Goal: Task Accomplishment & Management: Complete application form

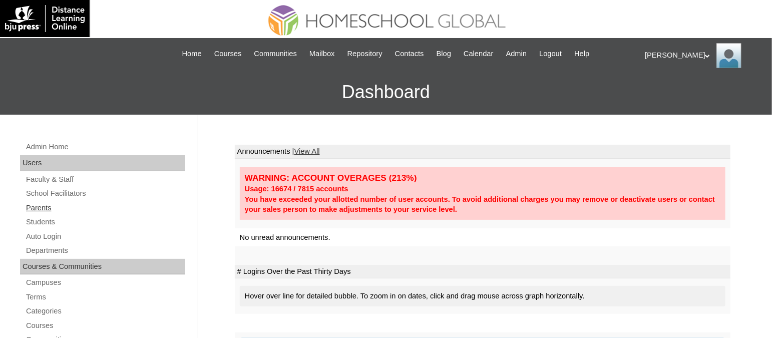
click at [42, 206] on link "Parents" at bounding box center [105, 208] width 160 height 13
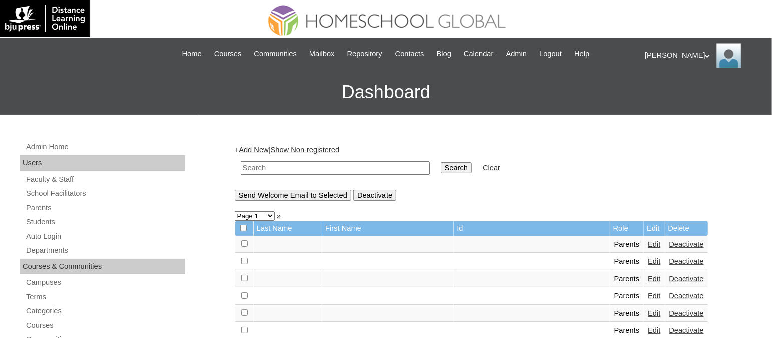
click at [264, 147] on link "Add New" at bounding box center [254, 150] width 30 height 8
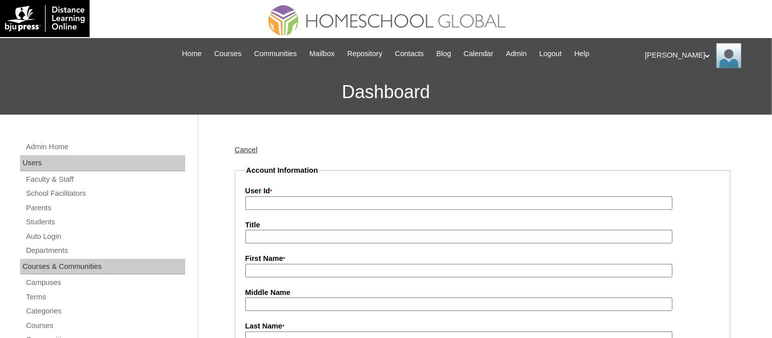
click at [282, 205] on input "User Id *" at bounding box center [458, 203] width 427 height 14
paste input "TOUCHPH2025-MHS010191"
type input "TOUCHPH2025-MHS010191"
click at [337, 264] on input "First Name *" at bounding box center [458, 271] width 427 height 14
paste input "Jasmine Santos"
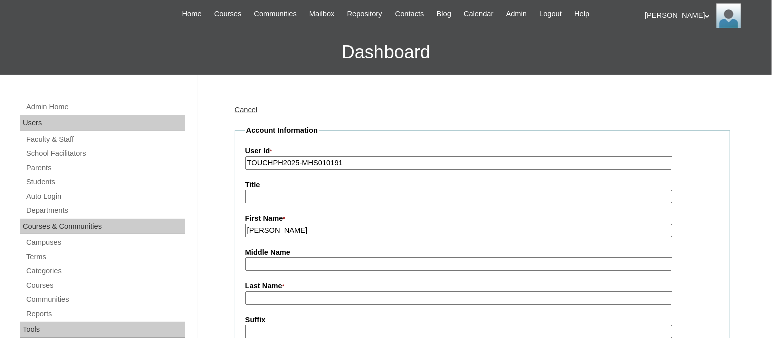
scroll to position [48, 0]
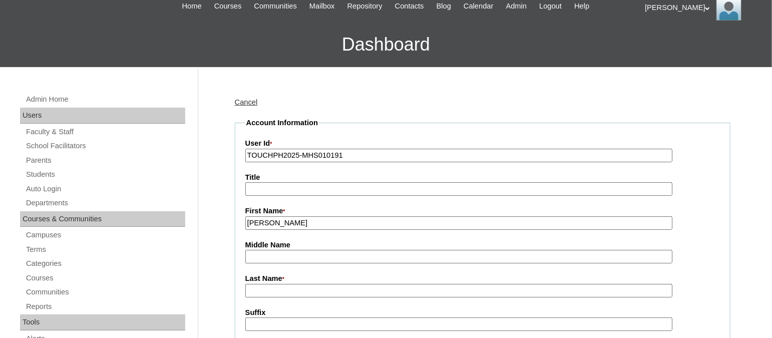
drag, startPoint x: 311, startPoint y: 225, endPoint x: 279, endPoint y: 221, distance: 32.3
click at [279, 221] on input "Jasmine Santos" at bounding box center [458, 223] width 427 height 14
type input "Jasmine"
click at [273, 284] on input "Last Name *" at bounding box center [458, 291] width 427 height 14
paste input "Santos"
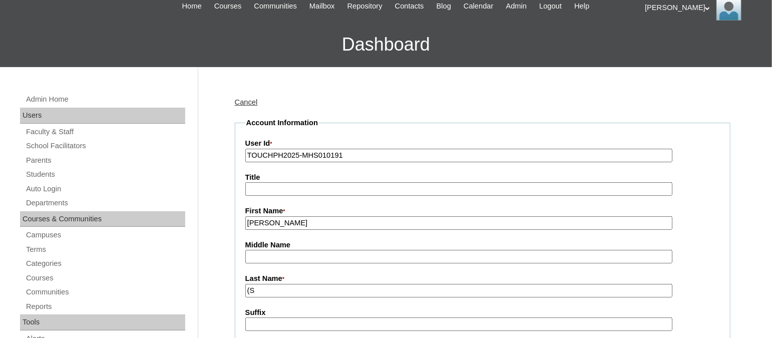
type input "("
paste input "Santos"
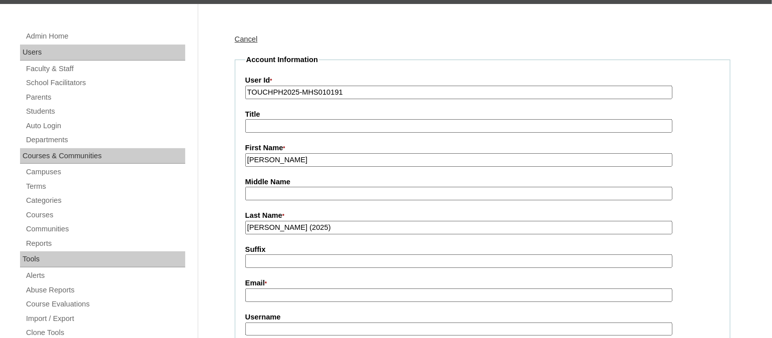
scroll to position [113, 0]
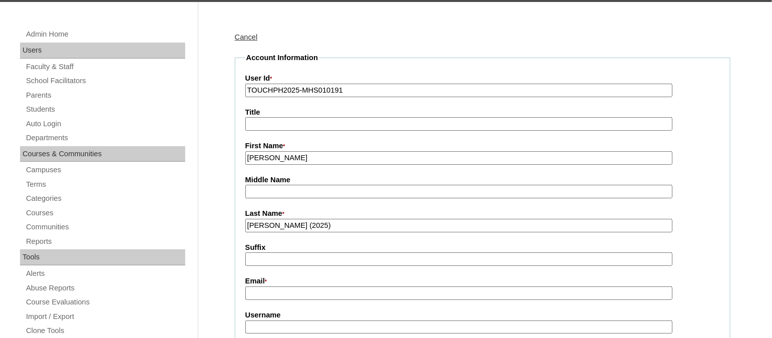
type input "Santos (2025)"
click at [256, 291] on input "Email *" at bounding box center [458, 293] width 427 height 14
paste input "mariajasminebsantos@gmail.com"
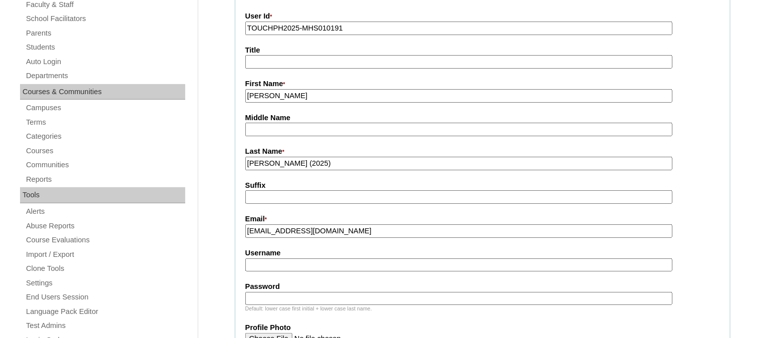
scroll to position [176, 0]
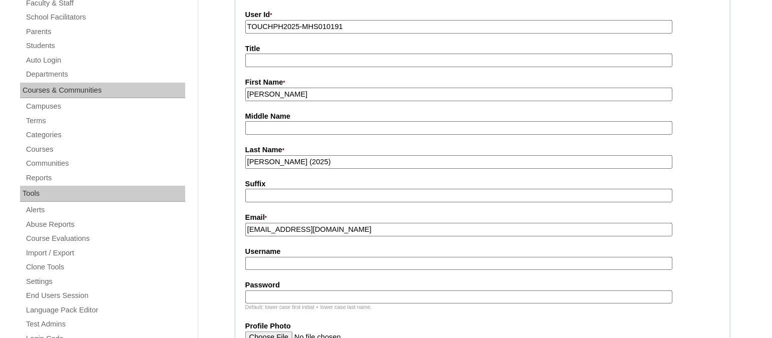
type input "mariajasminebsantos@gmail.com"
click at [266, 258] on input "Username" at bounding box center [458, 264] width 427 height 14
paste input "jasminesantosTQ325"
type input "jasminesantosTQ325"
click at [274, 290] on input "Password" at bounding box center [458, 297] width 427 height 14
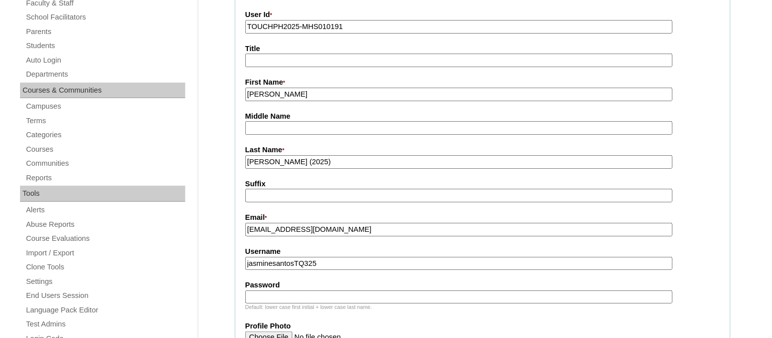
type input "v"
paste input "HG123456p"
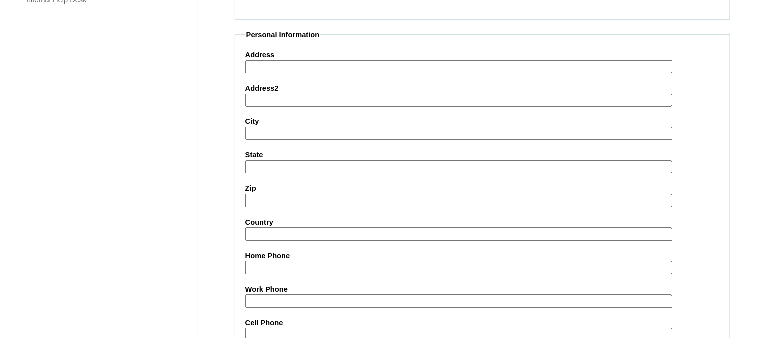
scroll to position [998, 0]
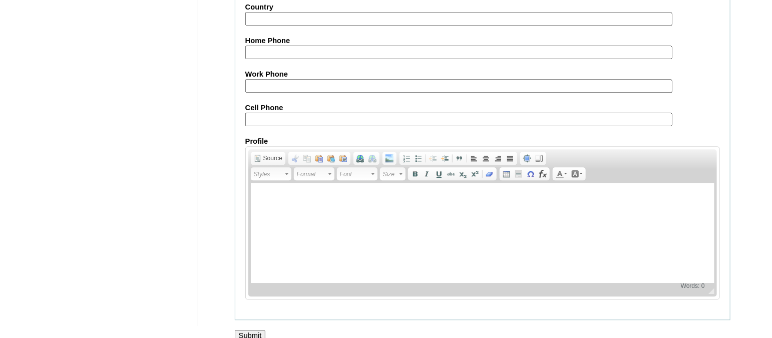
type input "HG123456p"
click at [249, 330] on input "Submit" at bounding box center [250, 335] width 31 height 11
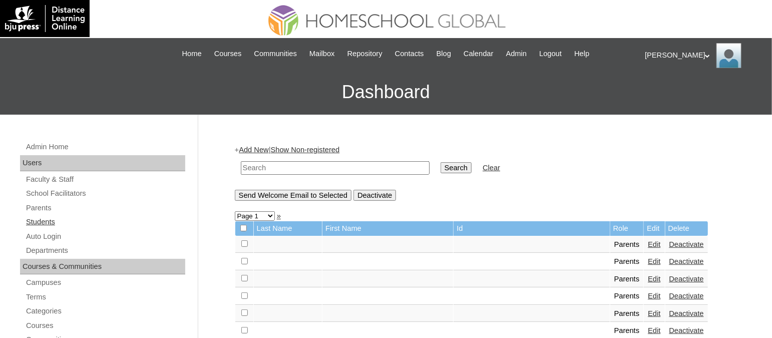
click at [48, 221] on link "Students" at bounding box center [105, 222] width 160 height 13
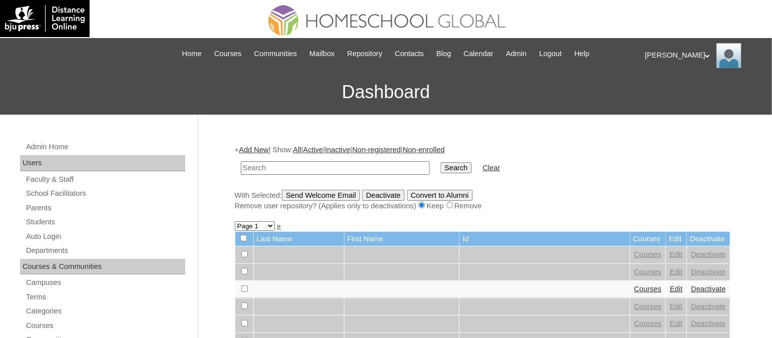
click at [255, 146] on link "Add New" at bounding box center [254, 150] width 30 height 8
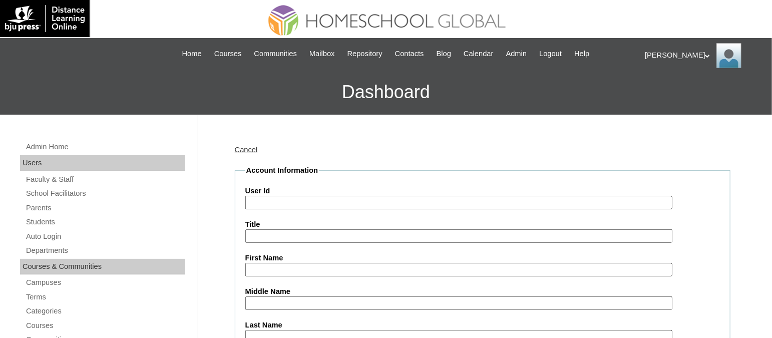
click at [294, 204] on input "User Id" at bounding box center [458, 203] width 427 height 14
paste input "TOUCHPH2025-MHS010192"
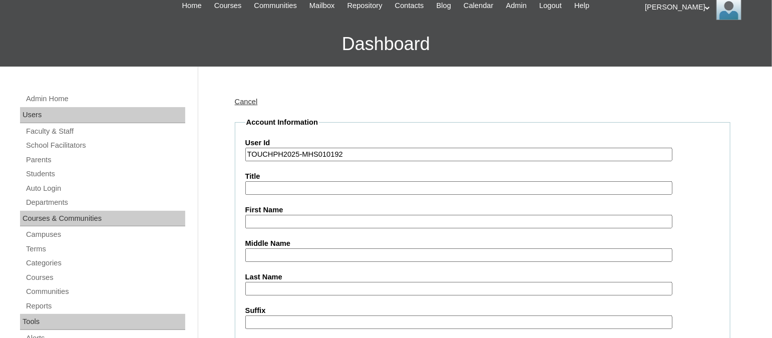
scroll to position [51, 0]
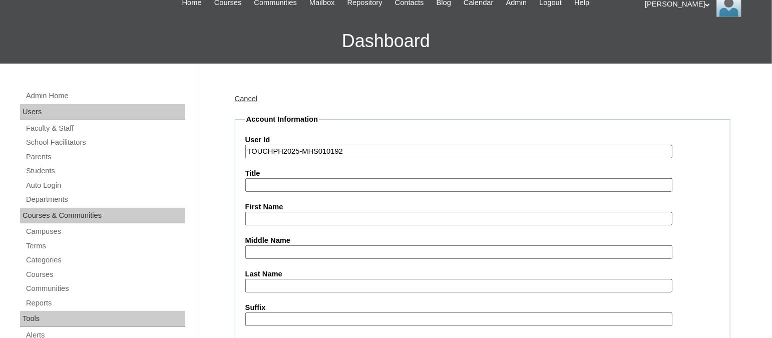
type input "TOUCHPH2025-MHS010192"
click at [276, 213] on input "First Name" at bounding box center [458, 219] width 427 height 14
paste input "Joshua Brendt BuñO SANTOS"
drag, startPoint x: 363, startPoint y: 216, endPoint x: 320, endPoint y: 217, distance: 43.1
click at [320, 217] on input "Joshua Brendt BuñO SANTOS" at bounding box center [458, 219] width 427 height 14
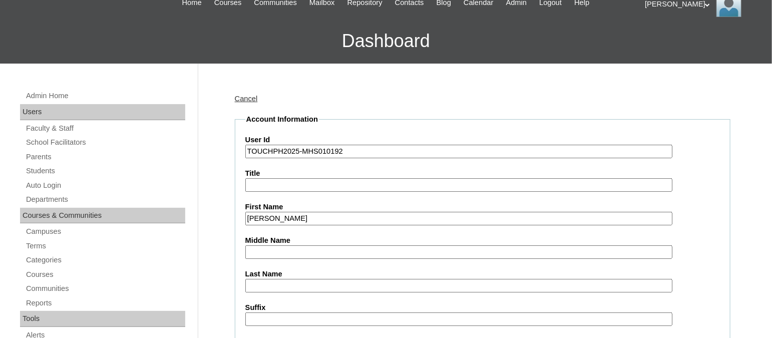
type input "Joshua Brendt BuñO"
click at [265, 279] on input "Last Name" at bounding box center [458, 286] width 427 height 14
paste input "SANTOS"
type input "SANTOS"
click at [306, 178] on input "Title" at bounding box center [458, 185] width 427 height 14
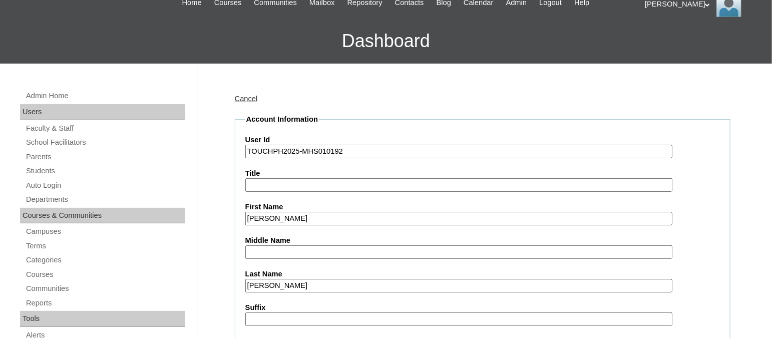
drag, startPoint x: 322, startPoint y: 212, endPoint x: 301, endPoint y: 215, distance: 21.2
click at [301, 215] on input "Joshua Brendt BuñO" at bounding box center [458, 219] width 427 height 14
type input "Joshua Brendt"
click at [264, 245] on input "Middle Name" at bounding box center [458, 252] width 427 height 14
paste input "BuñO"
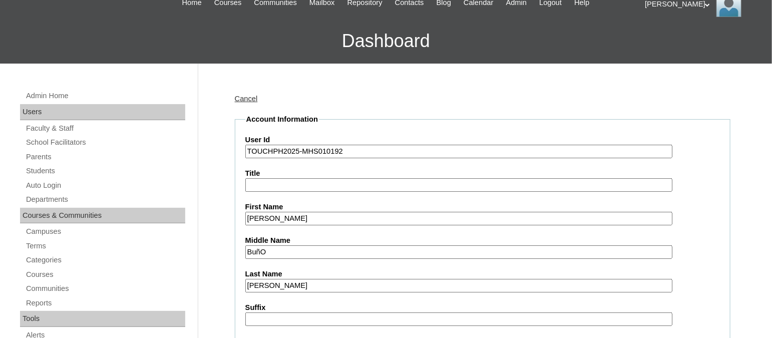
type input "BuñO"
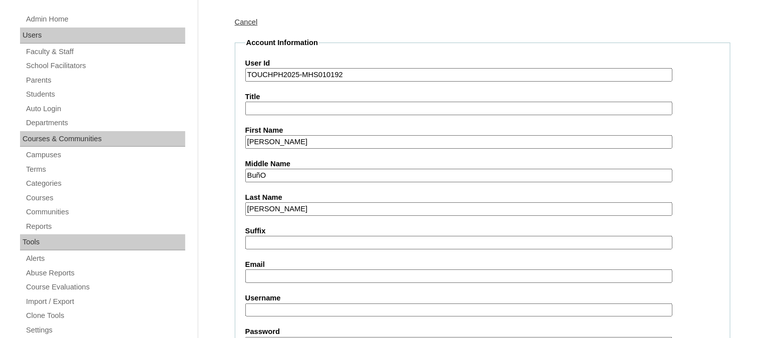
scroll to position [159, 0]
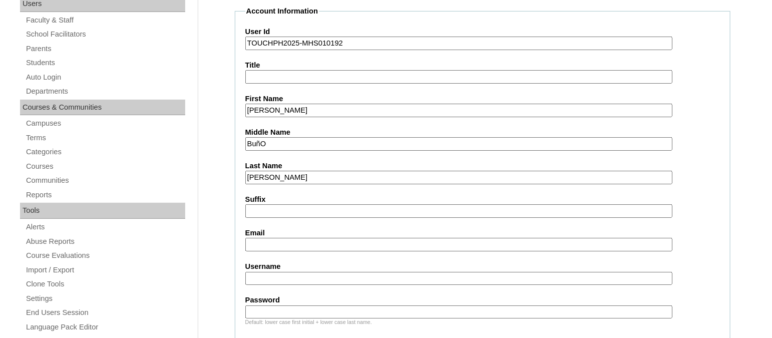
click at [272, 238] on input "Email" at bounding box center [458, 245] width 427 height 14
paste input "mariajasminebsantos@gmail.com"
type input "mariajasminebsantos@gmail.com"
click at [265, 272] on input "Username" at bounding box center [458, 279] width 427 height 14
paste input "joshuabrendtsantosTQ325"
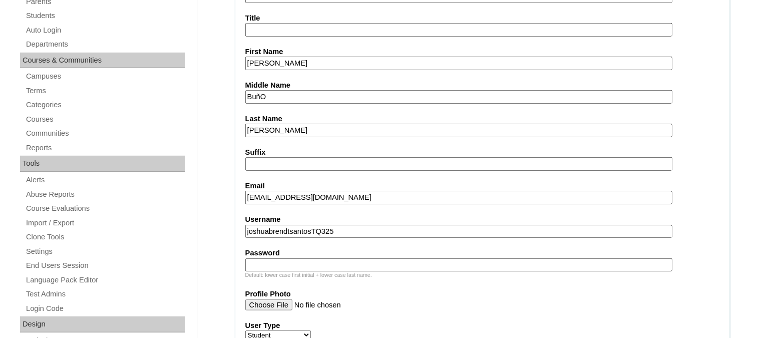
scroll to position [208, 0]
type input "joshuabrendtsantosTQ325"
click at [292, 257] on input "Password" at bounding box center [458, 264] width 427 height 14
paste input "HG123456s"
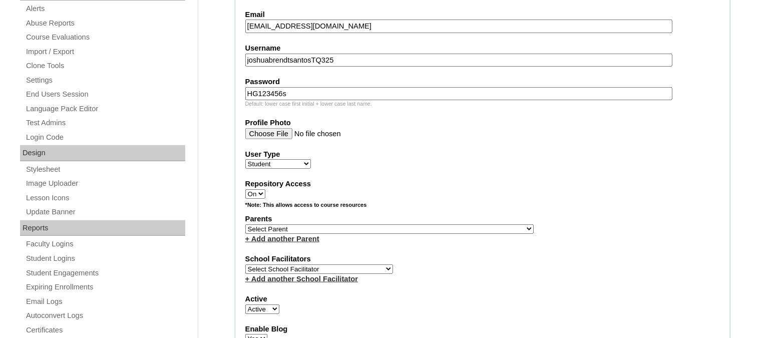
scroll to position [384, 0]
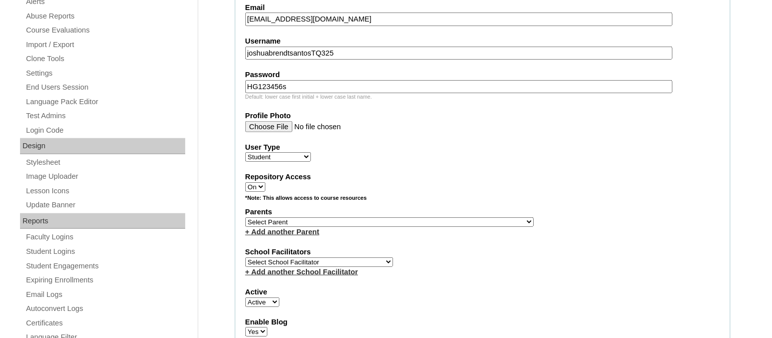
type input "HG123456s"
click at [338, 217] on select "Select Parent , , , , , , , , , , , , , , , , , , , , , , , , , , , , , , , , ,…" at bounding box center [389, 222] width 288 height 10
click at [286, 219] on select "Select Parent , , , , , , , , , , , , , , , , , , , , , , , , , , , , , , , , ,…" at bounding box center [389, 222] width 288 height 10
select select "43814"
click at [245, 217] on select "Select Parent , , , , , , , , , , , , , , , , , , , , , , , , , , , , , , , , ,…" at bounding box center [389, 222] width 288 height 10
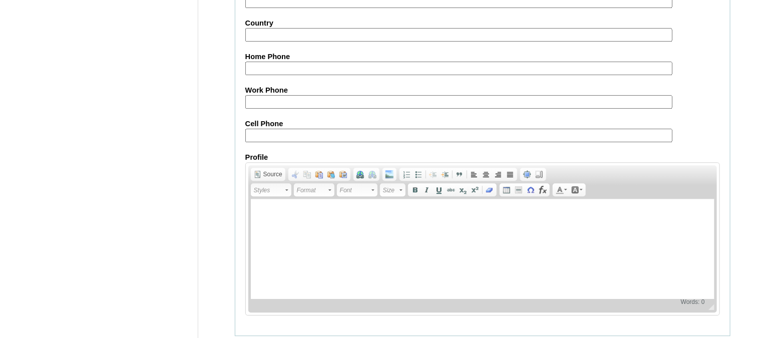
scroll to position [1178, 0]
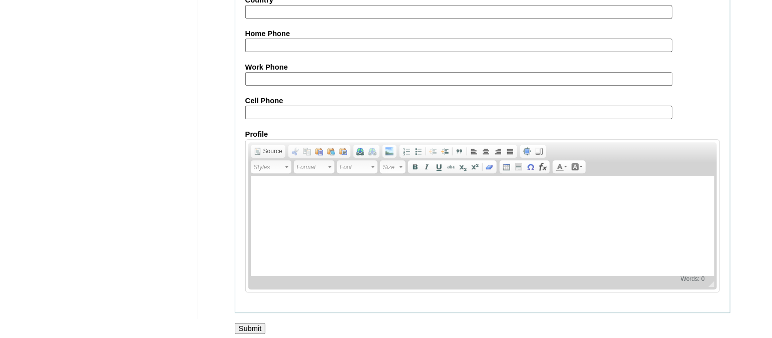
click at [260, 323] on input "Submit" at bounding box center [250, 328] width 31 height 11
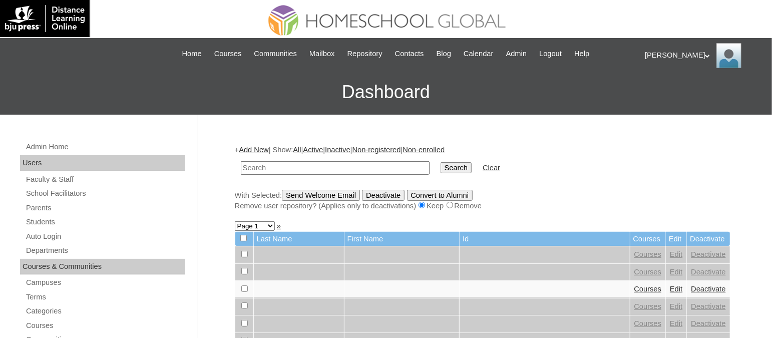
click at [637, 155] on form "Search Clear" at bounding box center [483, 168] width 496 height 26
click at [27, 219] on link "Students" at bounding box center [105, 222] width 160 height 13
paste input "TOUCHPH2025-MHS010192"
type input "TOUCHPH2025-MHS010192"
click at [441, 162] on input "Search" at bounding box center [456, 167] width 31 height 11
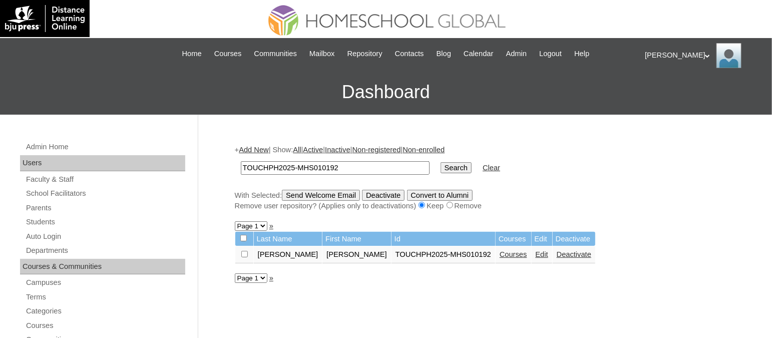
click at [500, 253] on link "Courses" at bounding box center [514, 254] width 28 height 8
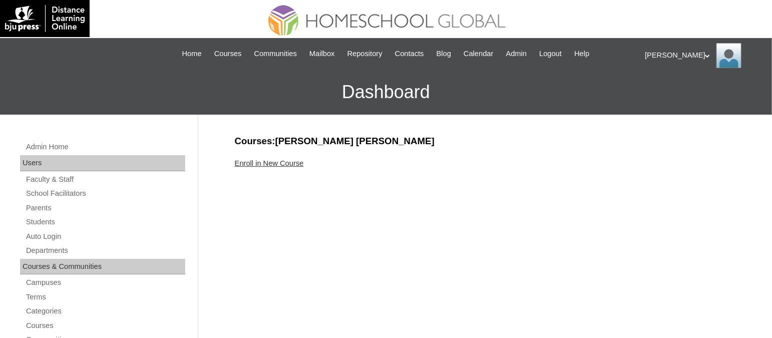
click at [272, 163] on link "Enroll in New Course" at bounding box center [269, 163] width 69 height 8
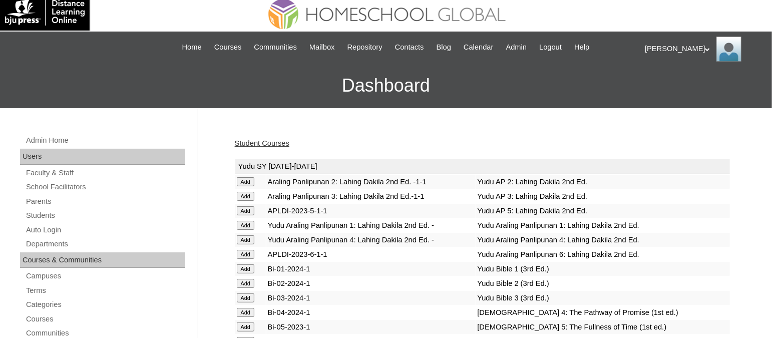
scroll to position [2590, 0]
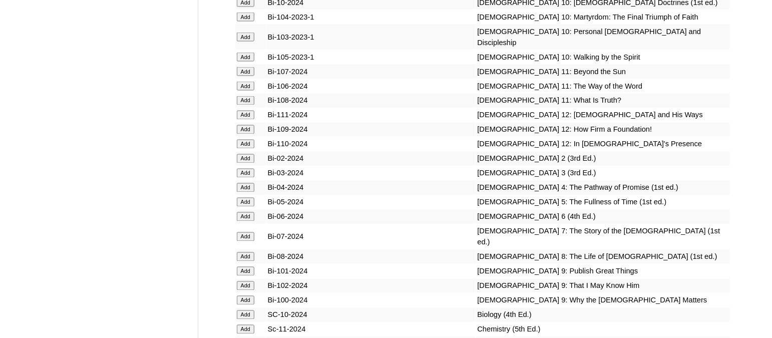
click at [250, 212] on input "Add" at bounding box center [246, 216] width 18 height 9
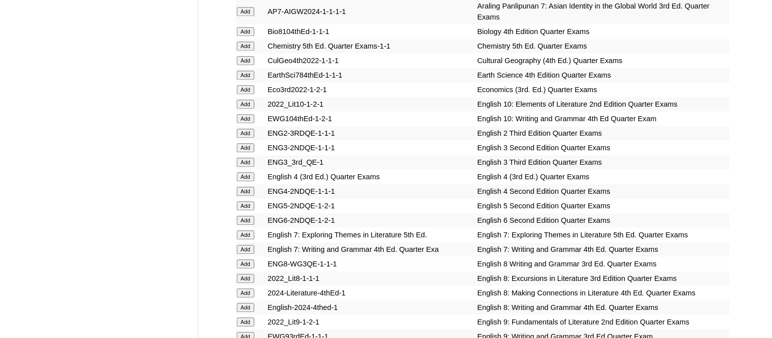
scroll to position [2912, 0]
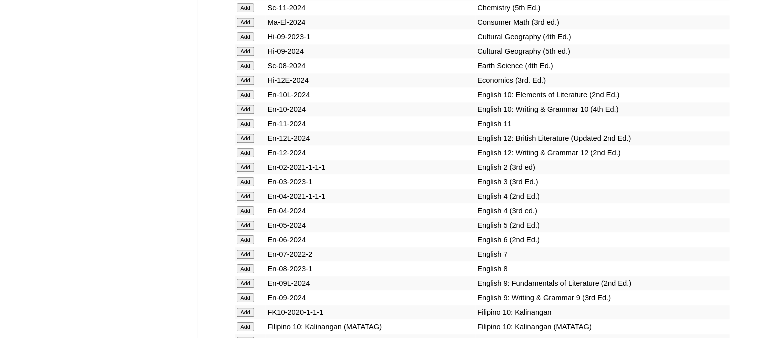
click at [248, 235] on input "Add" at bounding box center [246, 239] width 18 height 9
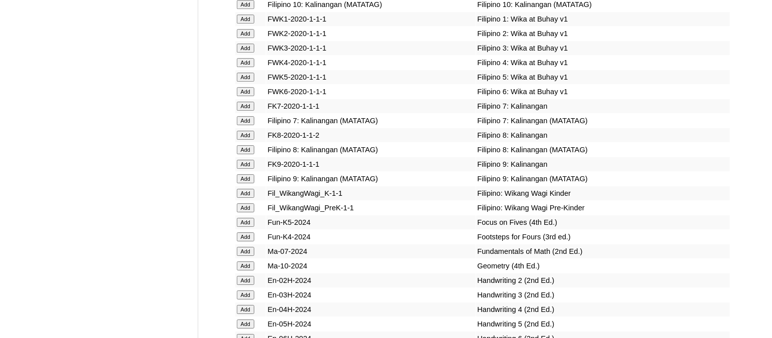
scroll to position [3627, 0]
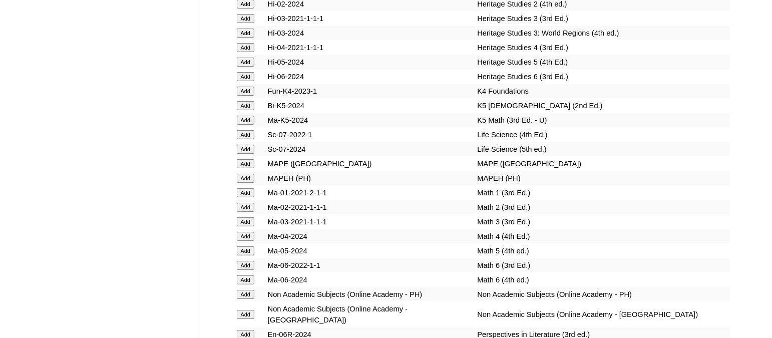
click at [248, 275] on input "Add" at bounding box center [246, 279] width 18 height 9
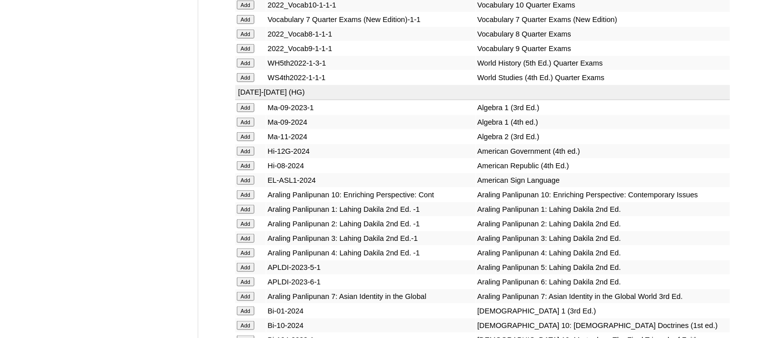
scroll to position [3683, 0]
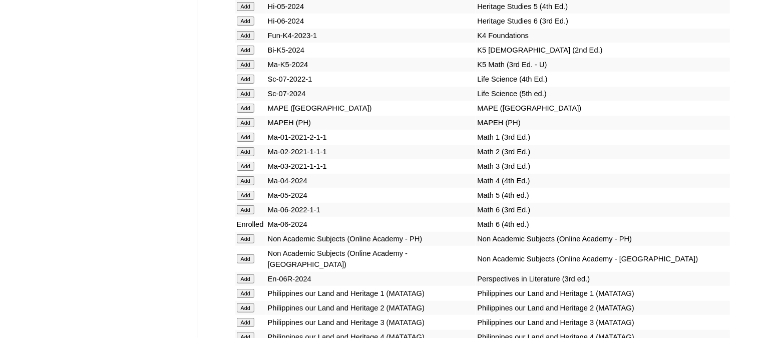
click at [248, 274] on input "Add" at bounding box center [246, 278] width 18 height 9
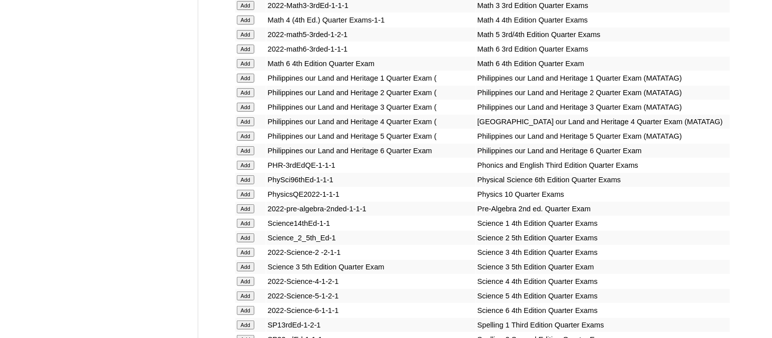
scroll to position [4005, 0]
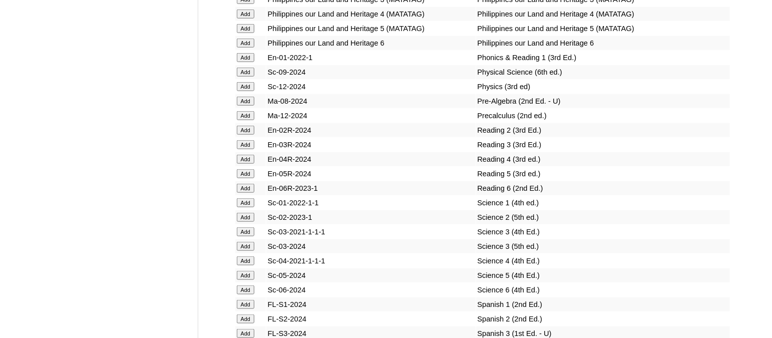
click at [243, 285] on input "Add" at bounding box center [246, 289] width 18 height 9
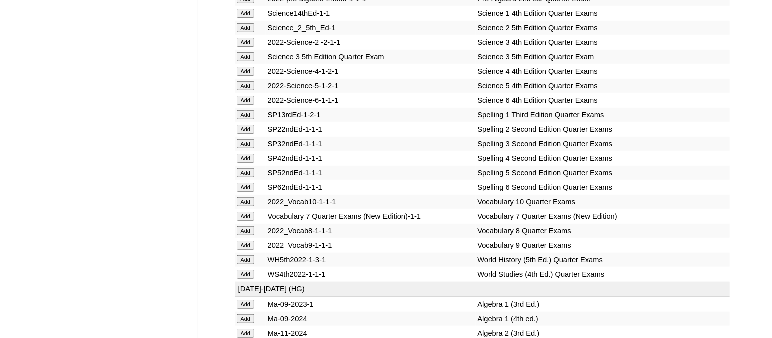
scroll to position [4131, 0]
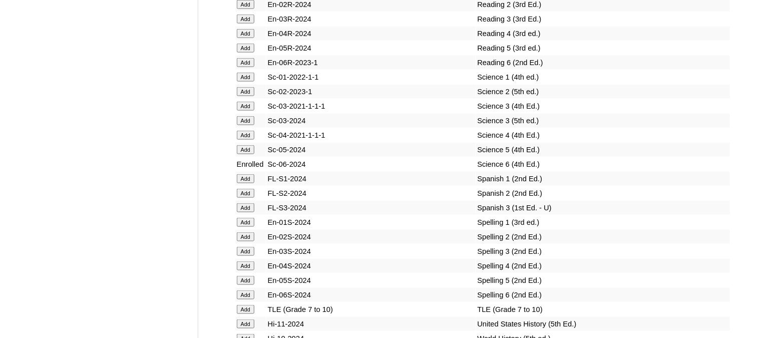
click at [245, 290] on input "Add" at bounding box center [246, 294] width 18 height 9
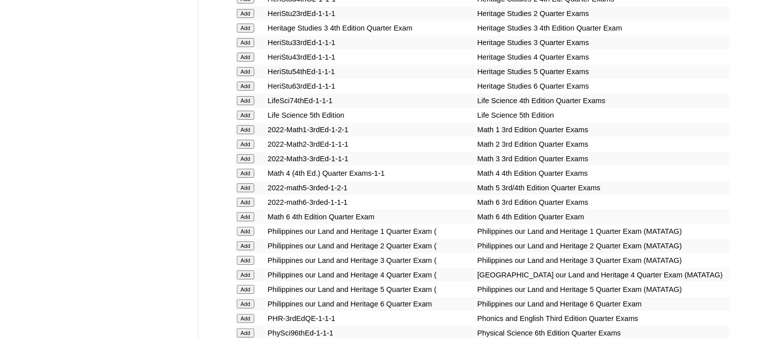
scroll to position [3697, 0]
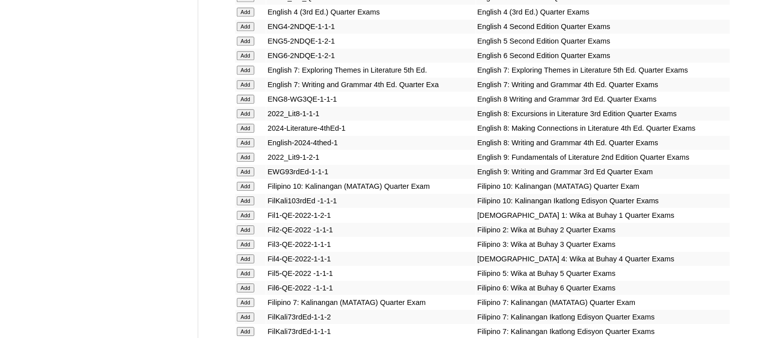
scroll to position [3010, 0]
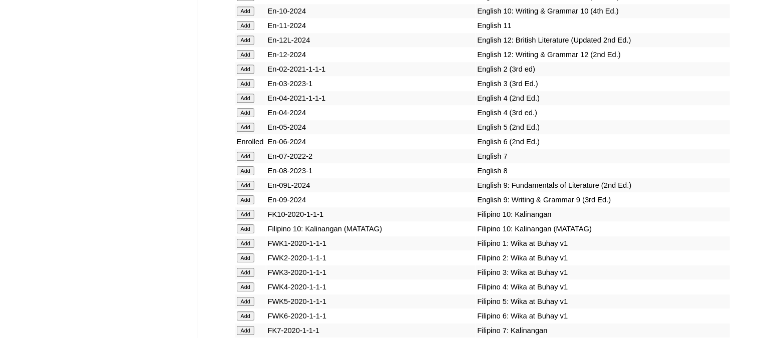
click at [245, 311] on input "Add" at bounding box center [246, 315] width 18 height 9
